Goal: Task Accomplishment & Management: Manage account settings

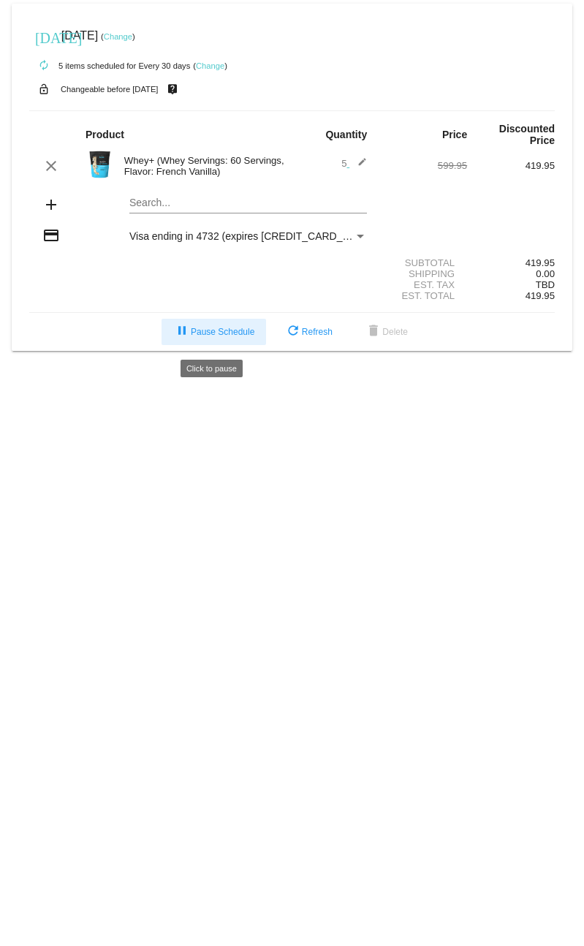
click at [232, 345] on button "pause Pause Schedule" at bounding box center [214, 332] width 105 height 26
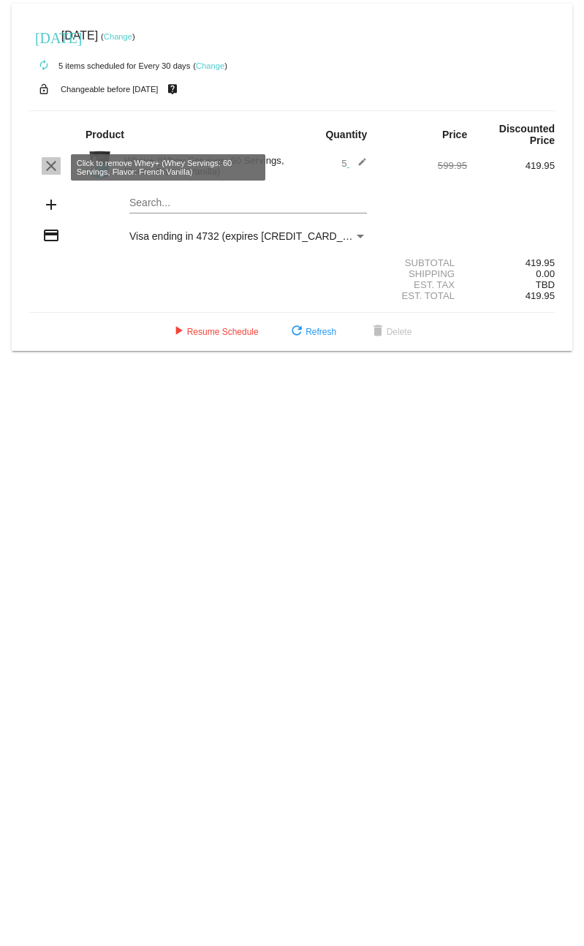
click at [48, 173] on mat-icon "clear" at bounding box center [51, 166] width 18 height 18
